Goal: Information Seeking & Learning: Learn about a topic

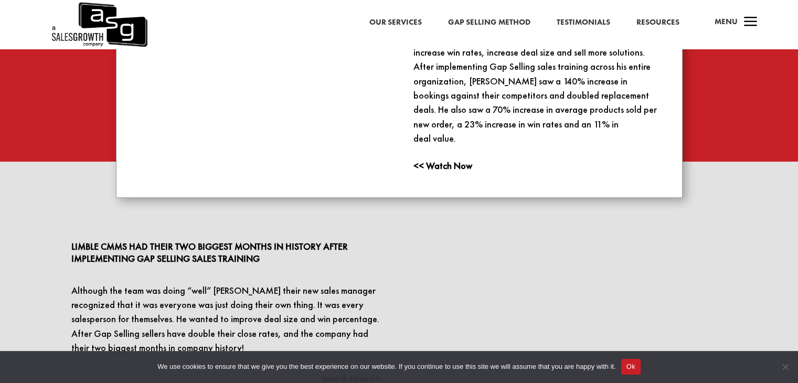
scroll to position [1269, 0]
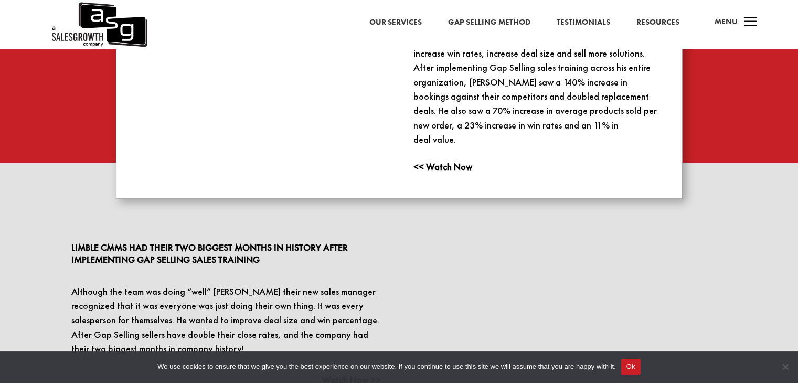
click at [396, 23] on link "Our Services" at bounding box center [395, 23] width 52 height 14
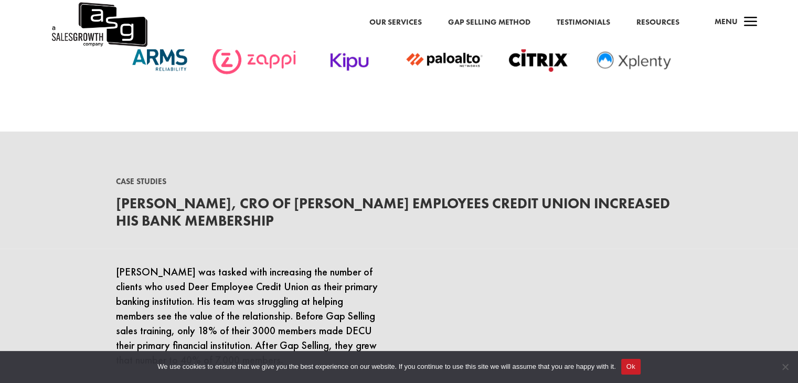
scroll to position [2651, 0]
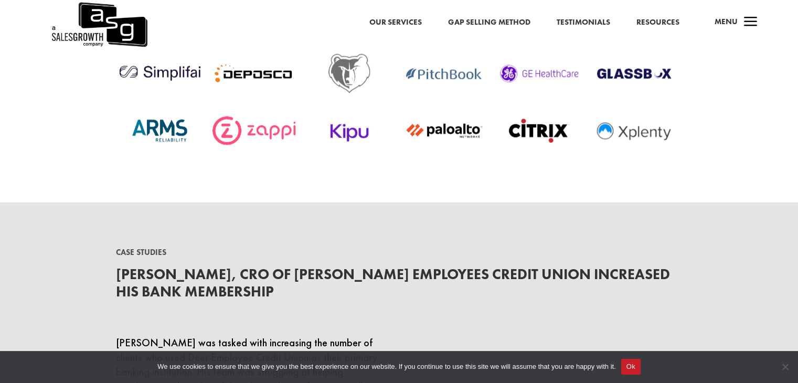
click at [391, 22] on link "Our Services" at bounding box center [395, 23] width 52 height 14
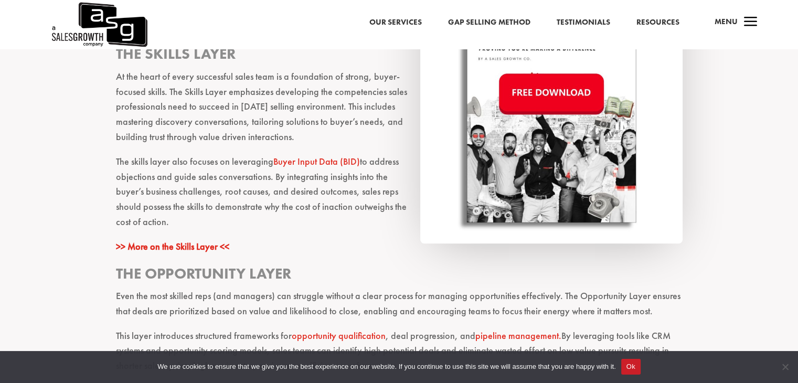
scroll to position [1019, 0]
click at [403, 25] on link "Our Services" at bounding box center [395, 23] width 52 height 14
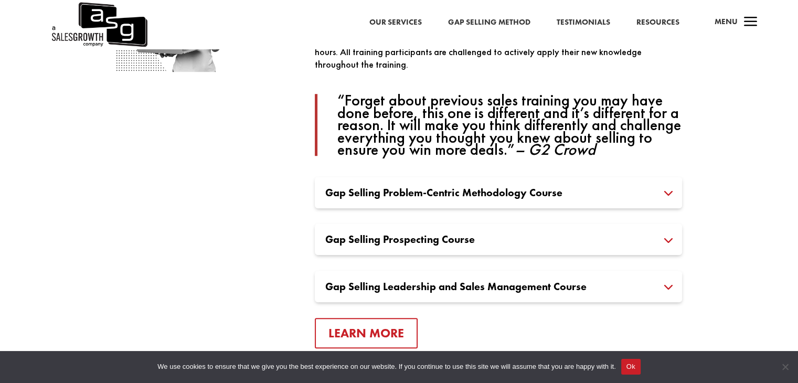
scroll to position [668, 0]
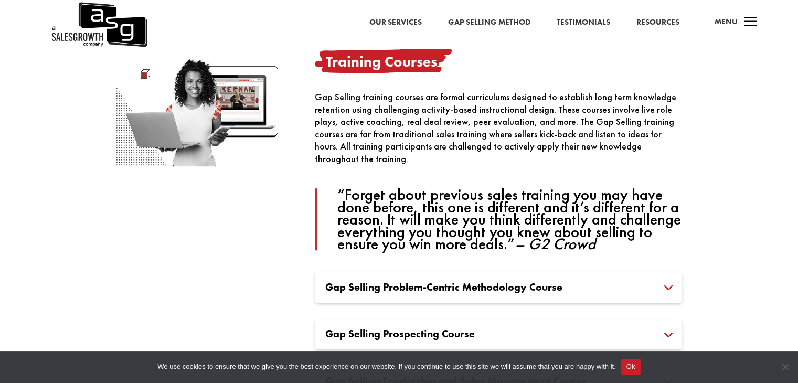
click at [587, 21] on link "Testimonials" at bounding box center [582, 23] width 53 height 14
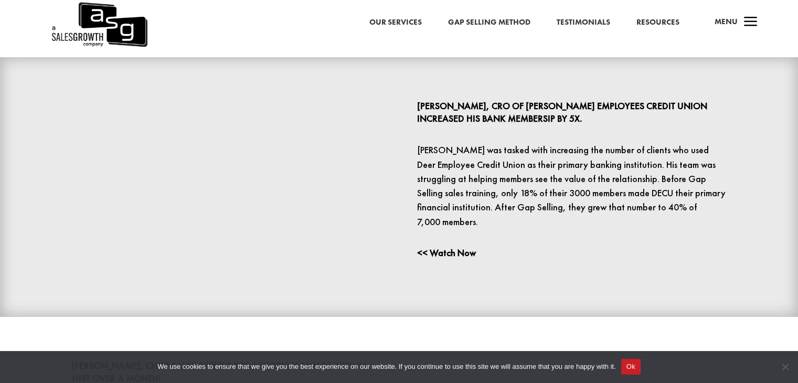
scroll to position [546, 0]
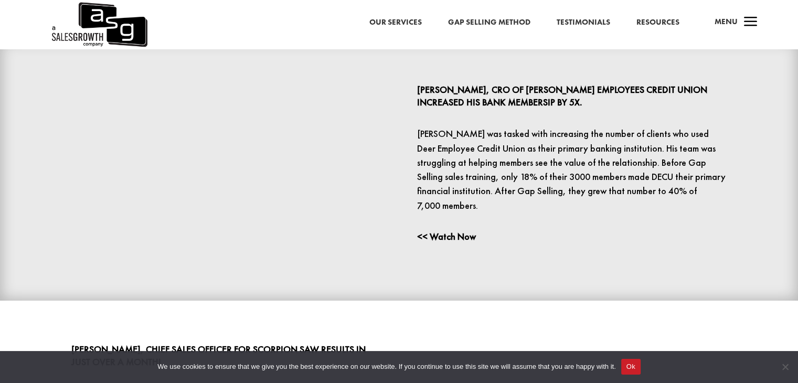
click at [405, 22] on link "Our Services" at bounding box center [395, 23] width 52 height 14
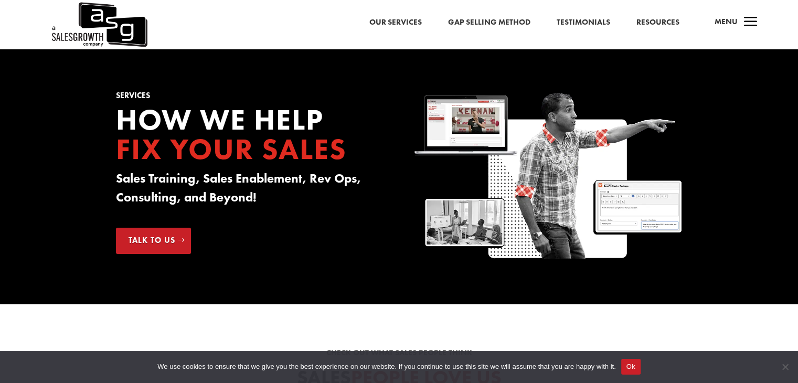
click at [308, 47] on div "Our Services Gap Selling Method Testimonials Resources a Menu" at bounding box center [399, 24] width 798 height 49
click at [492, 22] on link "Gap Selling Method" at bounding box center [489, 23] width 82 height 14
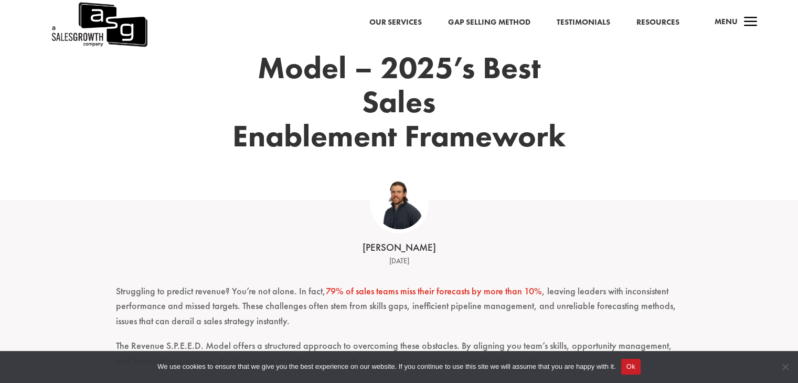
scroll to position [172, 0]
click at [650, 182] on div "An Overview of the Revenue S.P.E.E.D. Model – 2025’s Best Sales Enablement Fram…" at bounding box center [399, 85] width 566 height 230
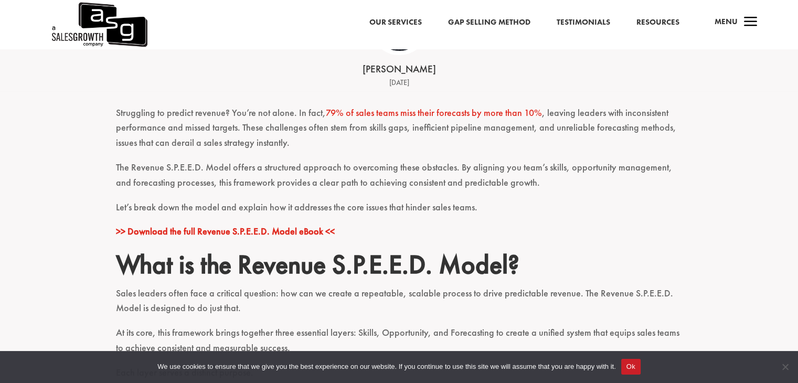
scroll to position [351, 0]
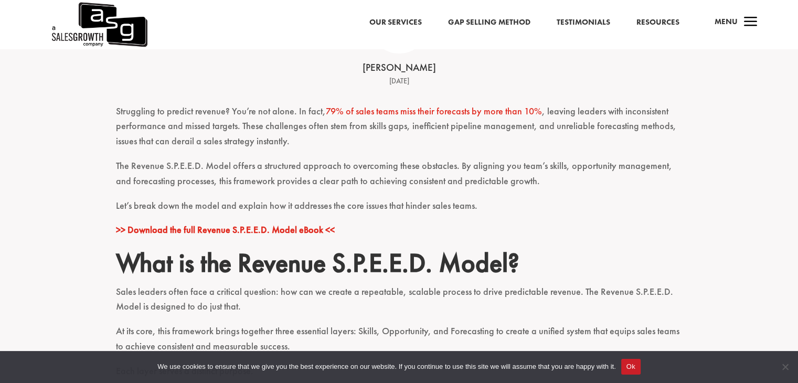
click at [522, 207] on p "Let’s break down the model and explain how it addresses the core issues that hi…" at bounding box center [399, 210] width 566 height 25
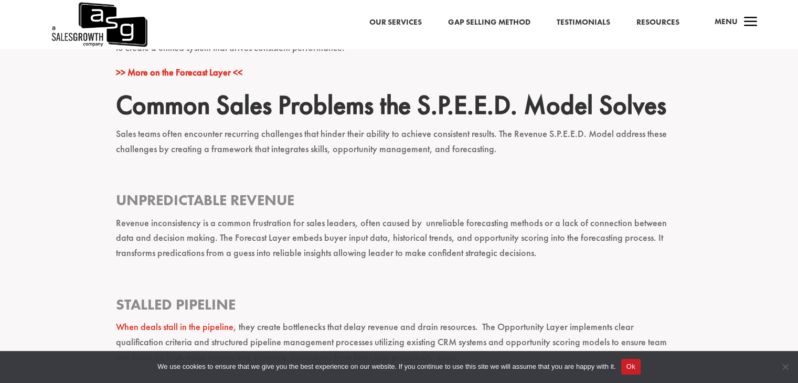
scroll to position [1537, 0]
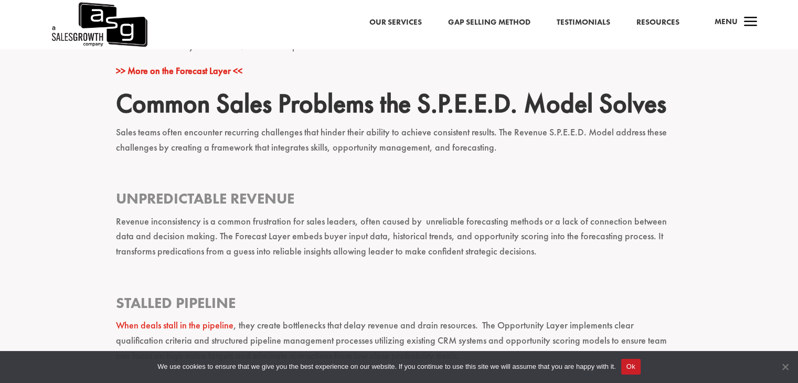
click at [783, 363] on span "Cookie Notice" at bounding box center [784, 366] width 10 height 10
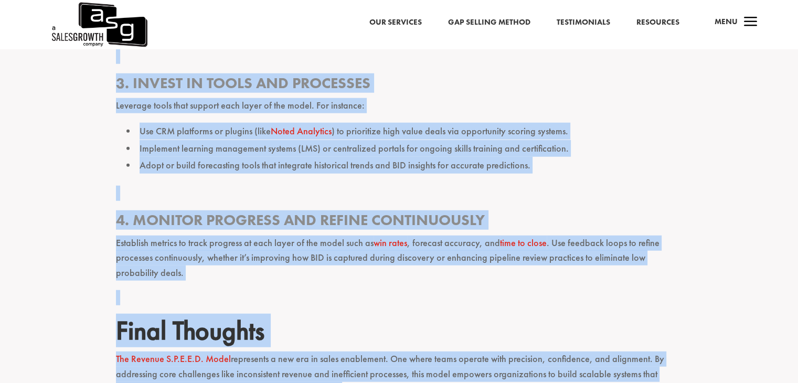
scroll to position [2756, 0]
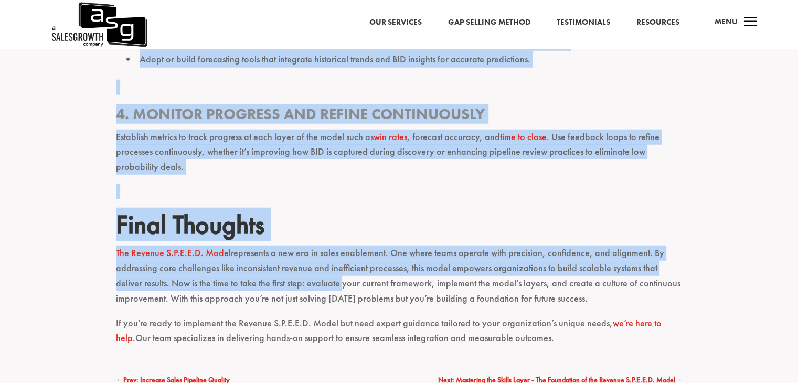
drag, startPoint x: 112, startPoint y: 210, endPoint x: 536, endPoint y: 328, distance: 440.3
copy div "What is the Revenue S.P.E.E.D. Model? Sales leaders often face a critical quest…"
click at [394, 229] on h2 "Final Thoughts" at bounding box center [399, 227] width 566 height 37
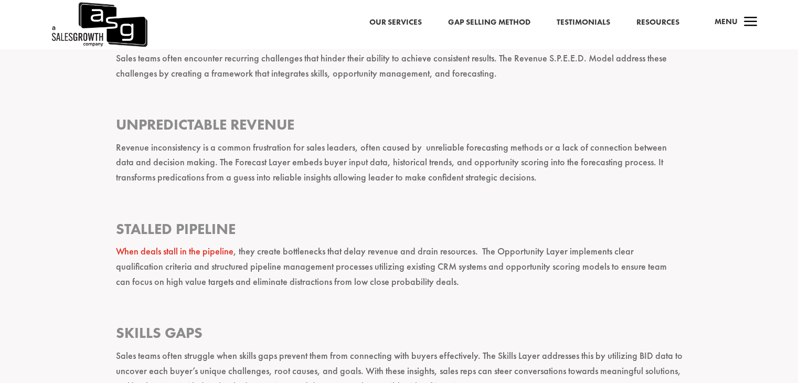
scroll to position [1634, 0]
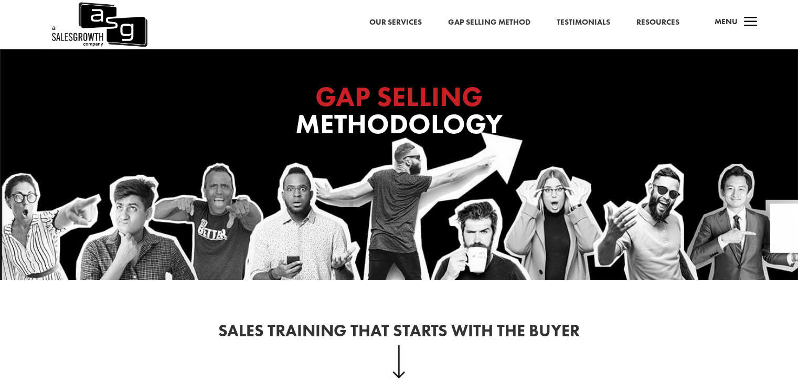
click at [503, 18] on link "Gap Selling Method" at bounding box center [489, 23] width 82 height 14
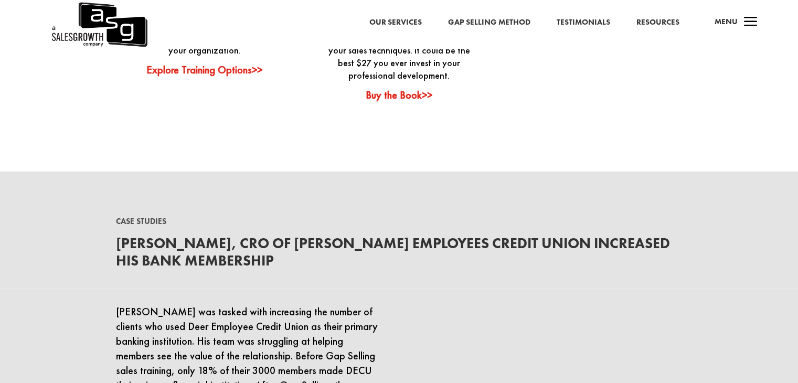
scroll to position [2803, 0]
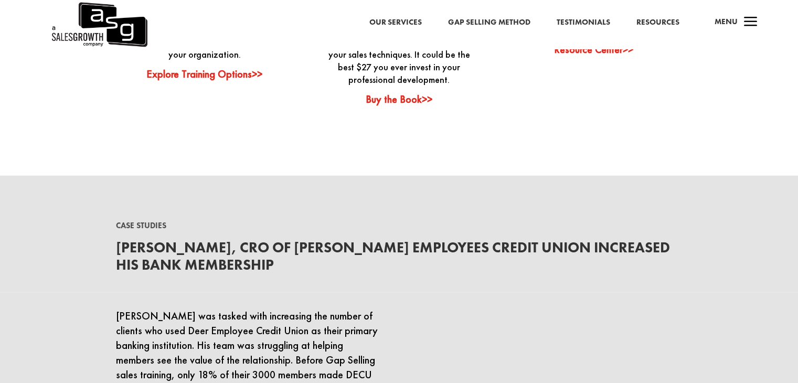
click at [581, 30] on div "Our Services Gap Selling Method Testimonials Resources a Menu" at bounding box center [399, 24] width 798 height 49
click at [753, 17] on span "a" at bounding box center [750, 22] width 21 height 21
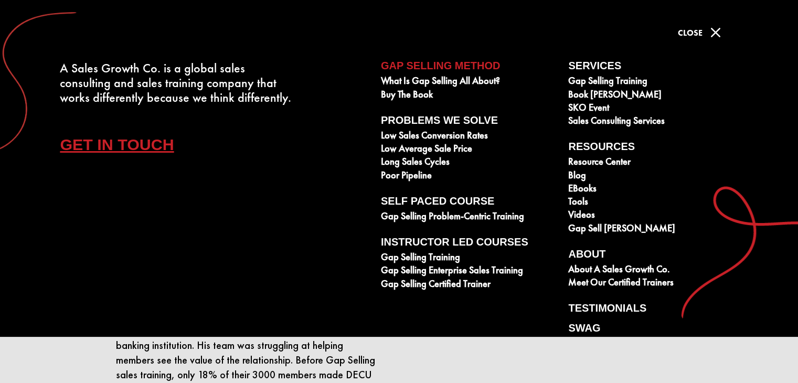
click at [716, 31] on span "M" at bounding box center [715, 32] width 21 height 21
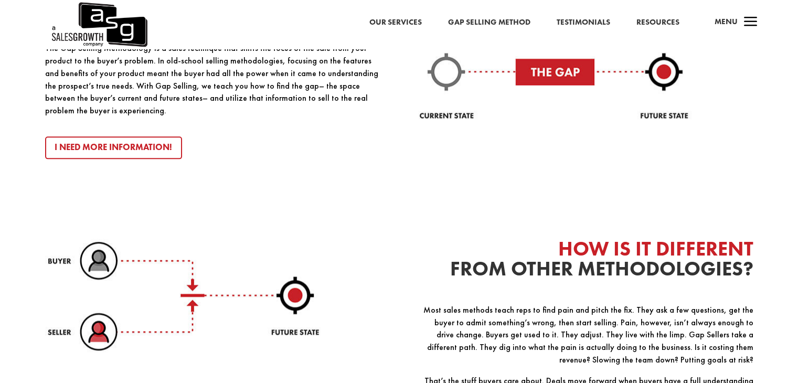
scroll to position [1080, 0]
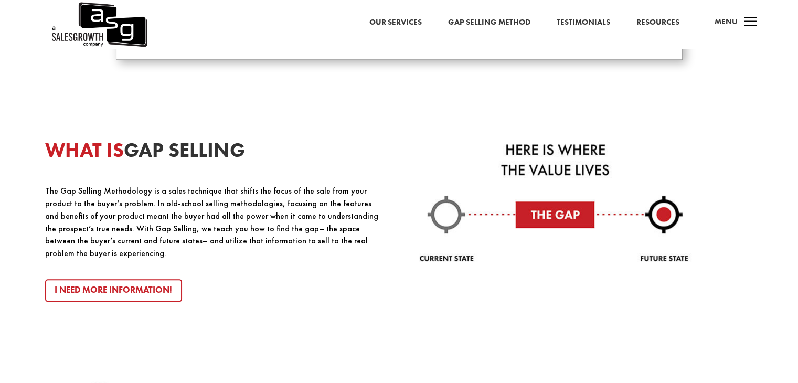
click at [403, 27] on link "Our Services" at bounding box center [395, 23] width 52 height 14
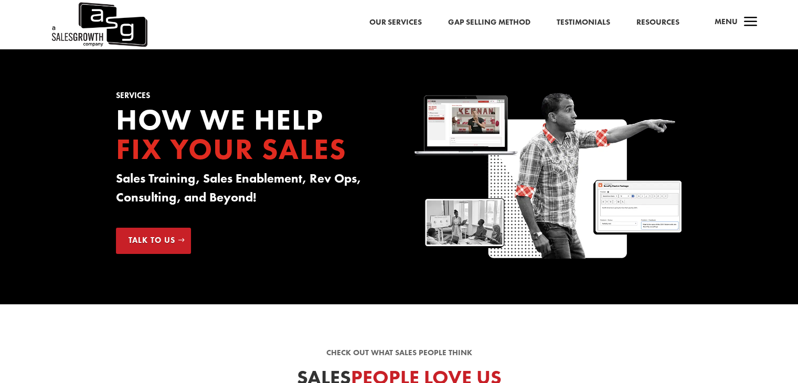
click at [746, 28] on span "a" at bounding box center [750, 22] width 21 height 21
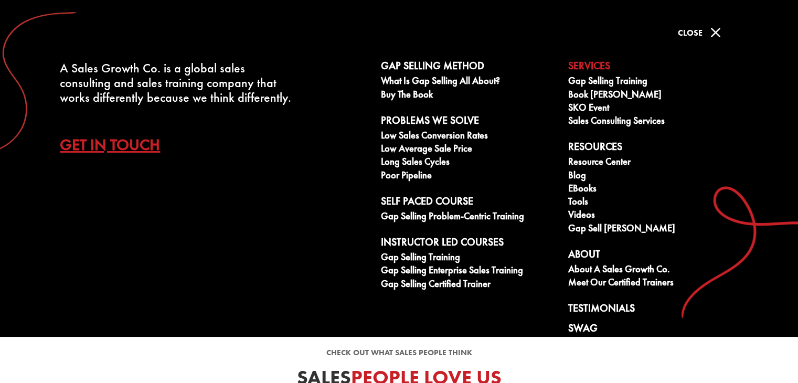
click at [716, 31] on span "M" at bounding box center [715, 32] width 21 height 21
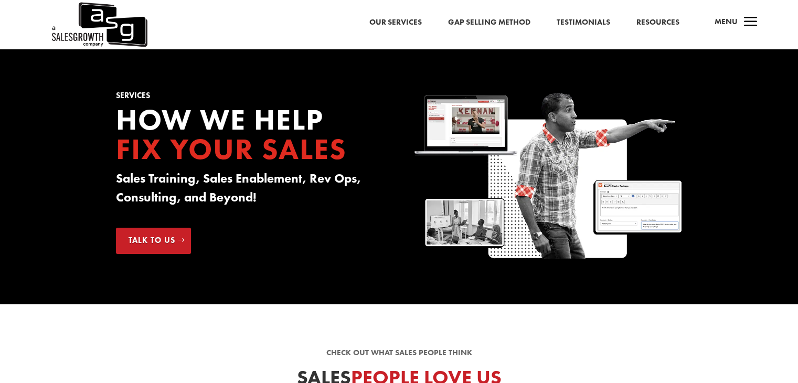
click at [583, 24] on link "Testimonials" at bounding box center [582, 23] width 53 height 14
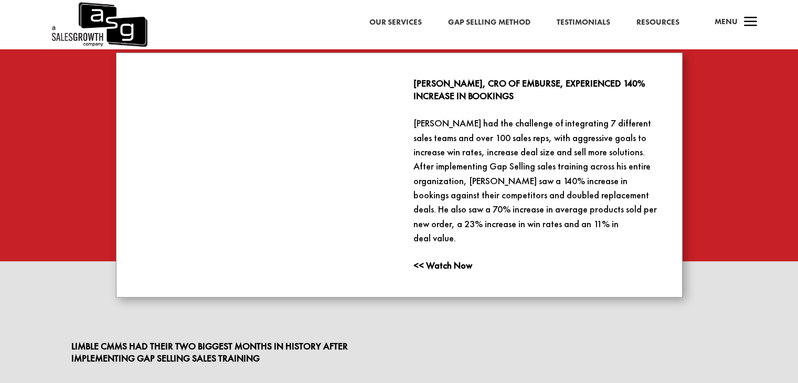
scroll to position [1175, 0]
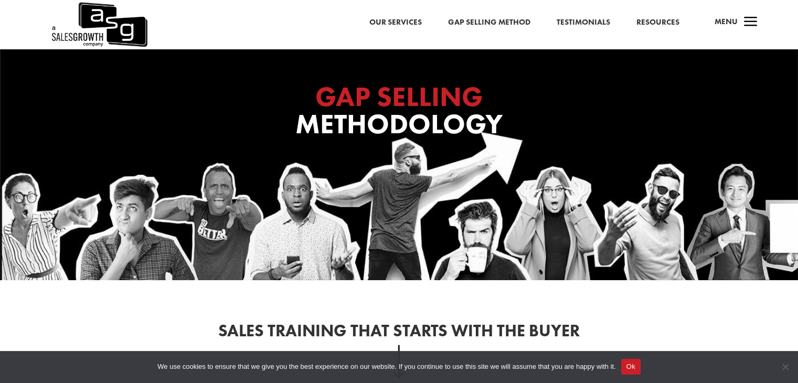
click at [583, 22] on link "Testimonials" at bounding box center [582, 23] width 53 height 14
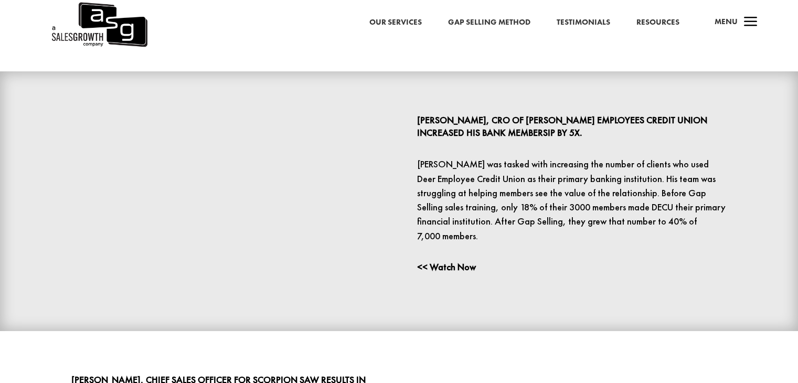
scroll to position [520, 0]
